Goal: Communication & Community: Share content

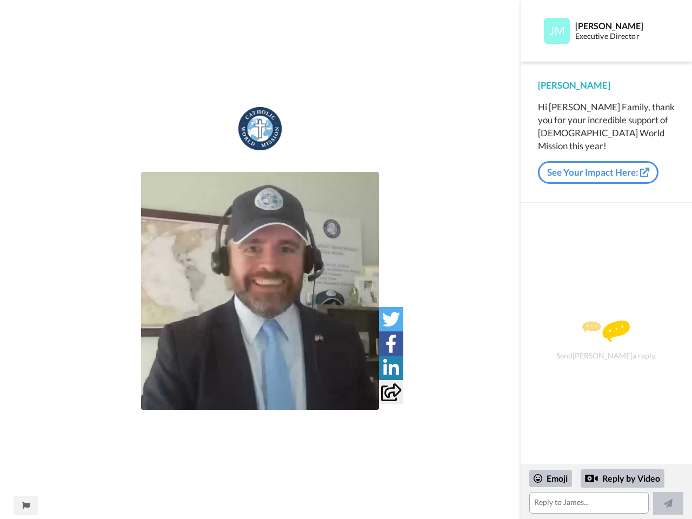
click at [260, 291] on img at bounding box center [260, 291] width 238 height 238
click at [391, 319] on icon at bounding box center [391, 319] width 18 height 18
click at [391, 343] on icon at bounding box center [391, 344] width 11 height 18
click at [391, 368] on icon at bounding box center [392, 368] width 16 height 18
click at [391, 392] on icon at bounding box center [391, 393] width 20 height 18
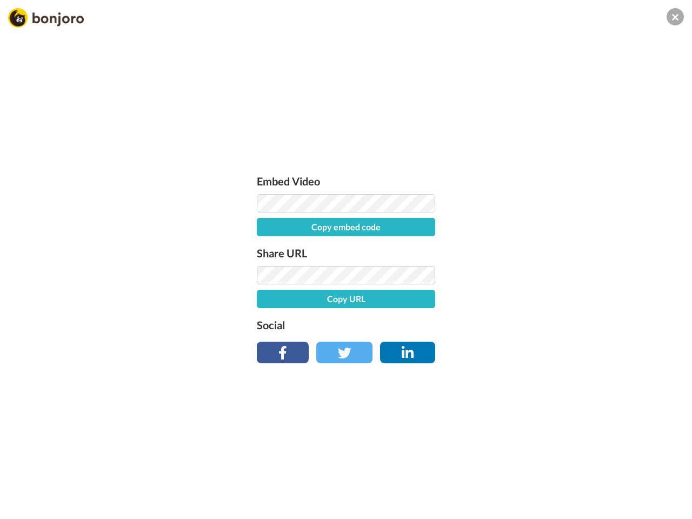
click at [25, 506] on div "Embed Video Copy embed code Share URL Copy URL Social" at bounding box center [346, 317] width 692 height 519
click at [606, 492] on div "Embed Video Copy embed code Share URL Copy URL Social" at bounding box center [346, 317] width 692 height 519
click at [551, 479] on div "Embed Video Copy embed code Share URL Copy URL Social" at bounding box center [346, 317] width 692 height 519
click at [623, 479] on div "Embed Video Copy embed code Share URL Copy URL Social" at bounding box center [346, 317] width 692 height 519
click at [669, 504] on div "Embed Video Copy embed code Share URL Copy URL Social" at bounding box center [346, 317] width 692 height 519
